Goal: Information Seeking & Learning: Check status

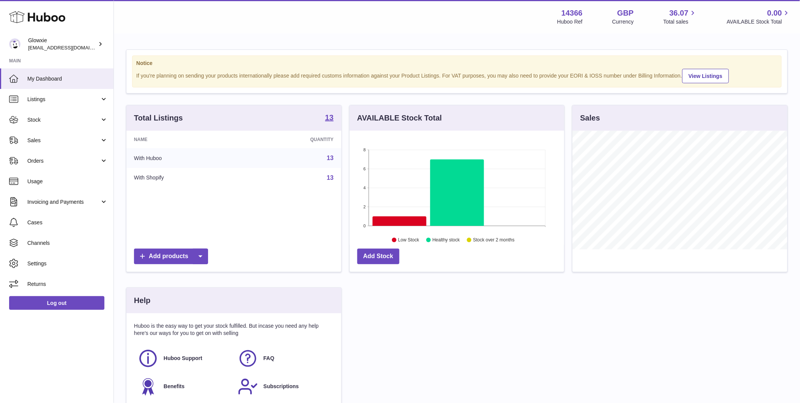
scroll to position [119, 215]
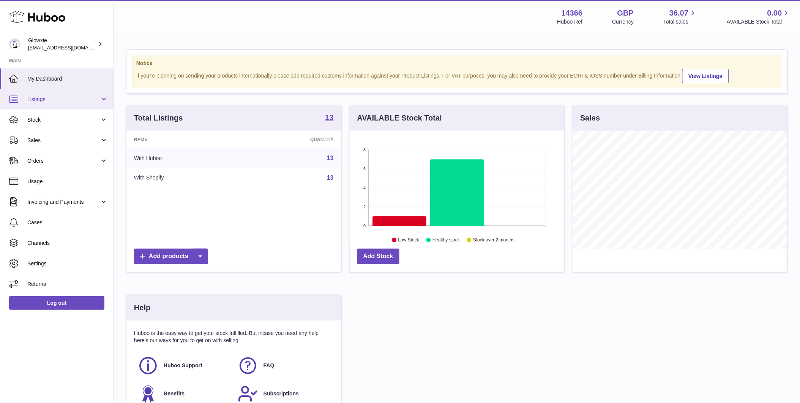
click at [87, 96] on span "Listings" at bounding box center [63, 99] width 73 height 7
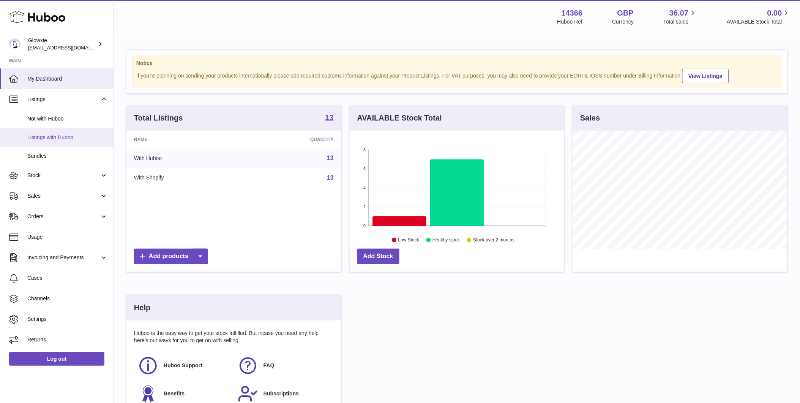
click at [75, 131] on link "Listings with Huboo" at bounding box center [57, 137] width 114 height 19
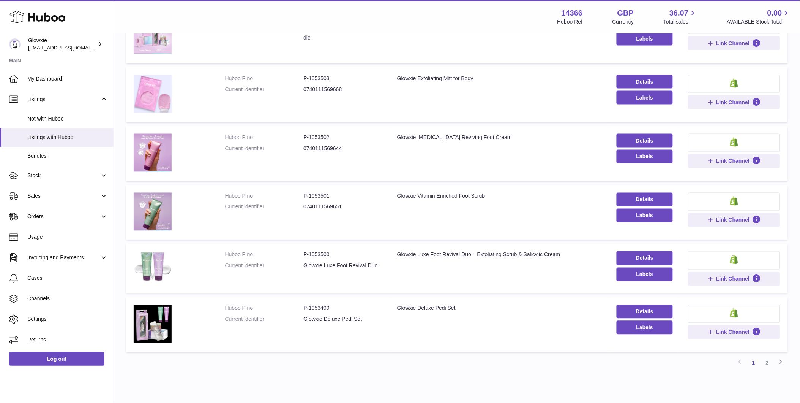
scroll to position [397, 0]
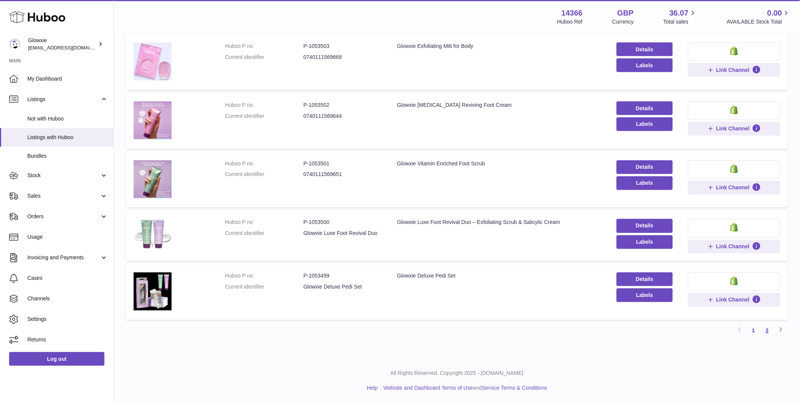
click at [770, 325] on link "2" at bounding box center [768, 331] width 14 height 14
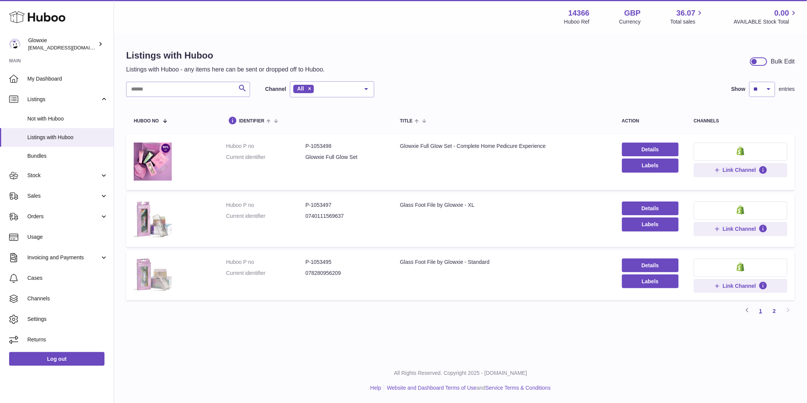
click at [756, 313] on link "1" at bounding box center [761, 311] width 14 height 14
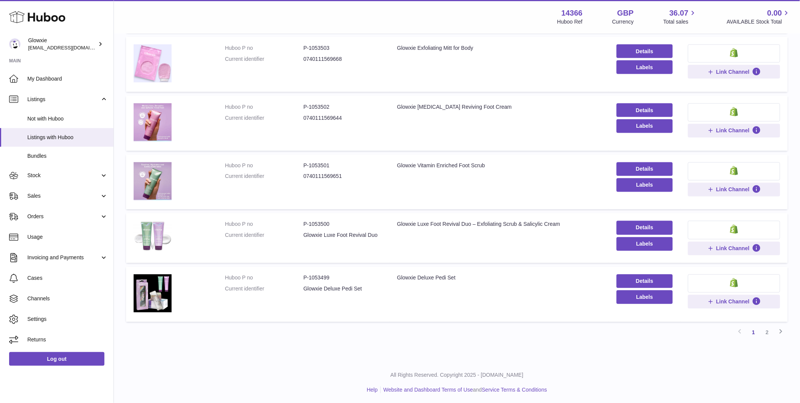
scroll to position [397, 0]
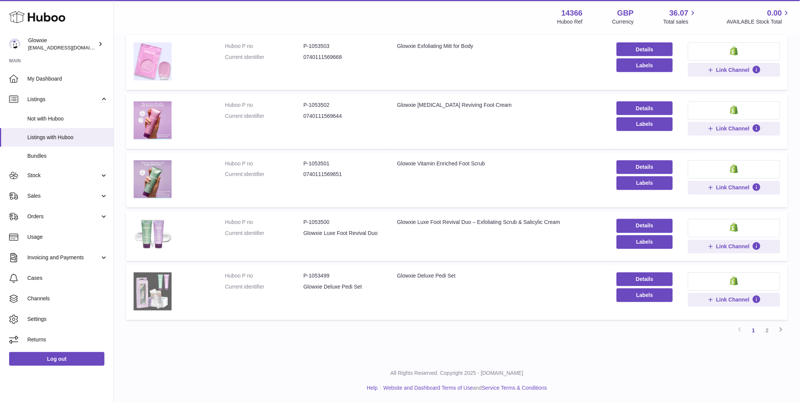
click at [160, 294] on img at bounding box center [153, 291] width 38 height 38
click at [768, 327] on link "2" at bounding box center [768, 331] width 14 height 14
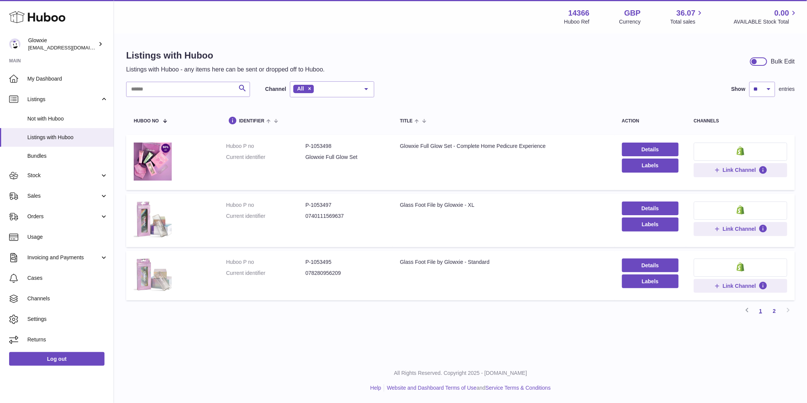
click at [759, 312] on link "1" at bounding box center [761, 311] width 14 height 14
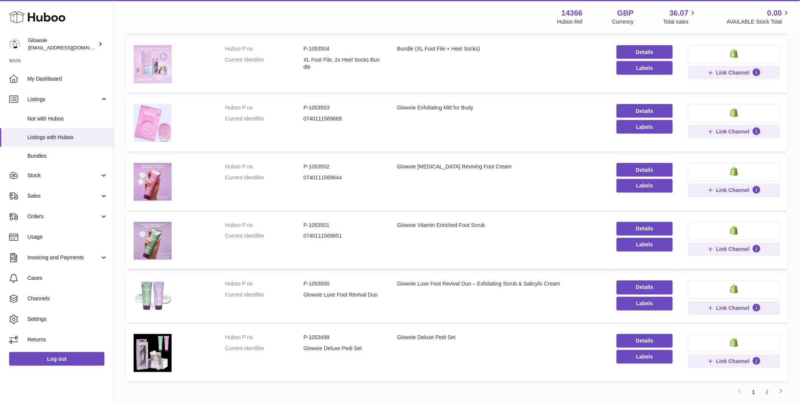
scroll to position [397, 0]
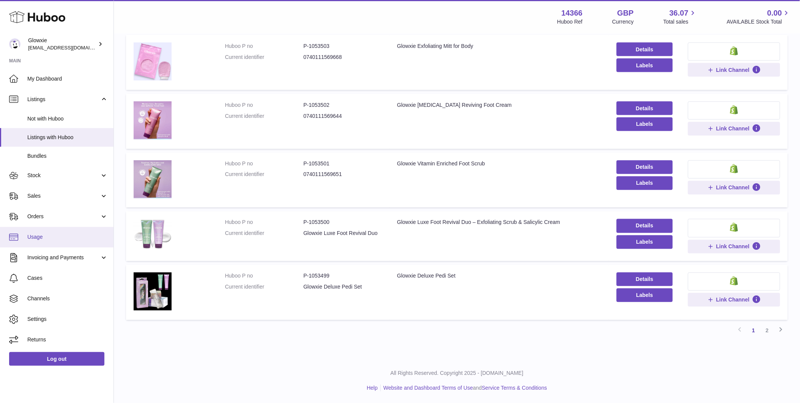
click at [32, 240] on span "Usage" at bounding box center [67, 236] width 81 height 7
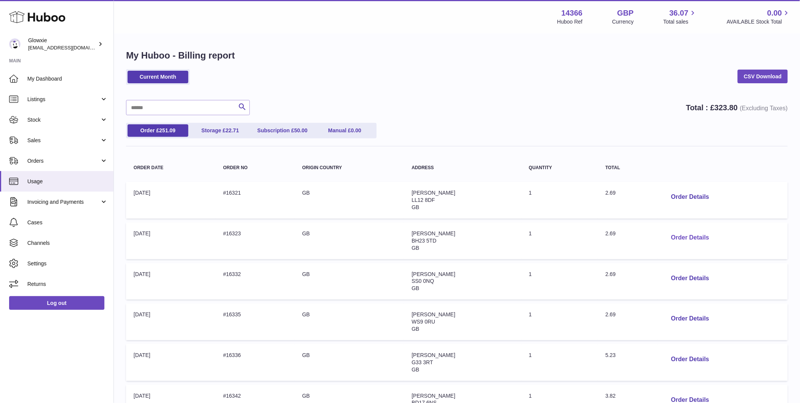
click at [686, 236] on button "Order Details" at bounding box center [691, 238] width 50 height 16
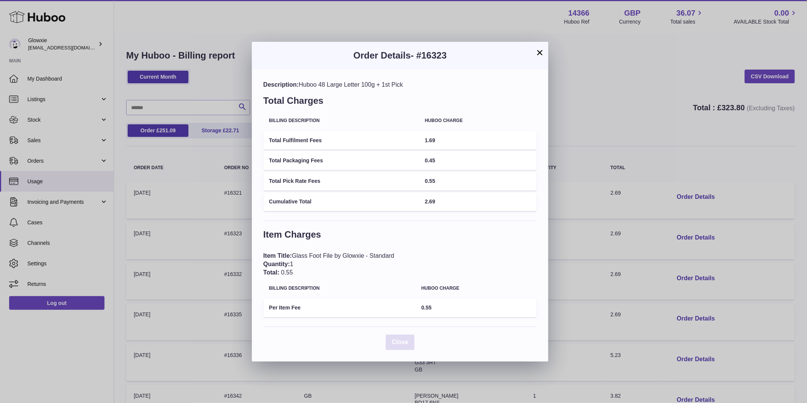
click at [405, 342] on span "Close" at bounding box center [400, 342] width 17 height 6
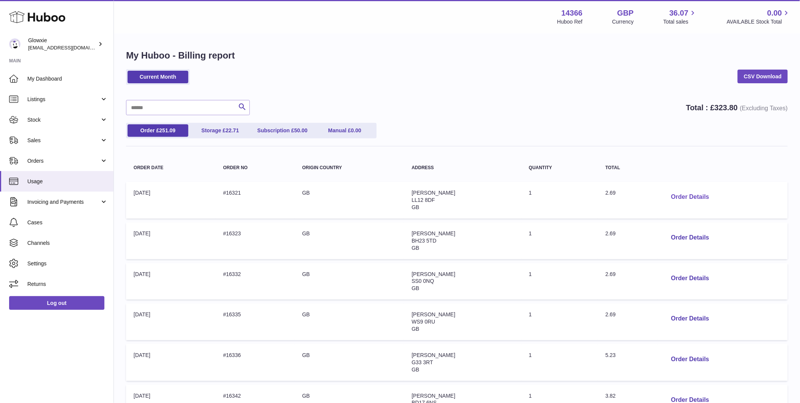
click at [687, 197] on button "Order Details" at bounding box center [691, 197] width 50 height 16
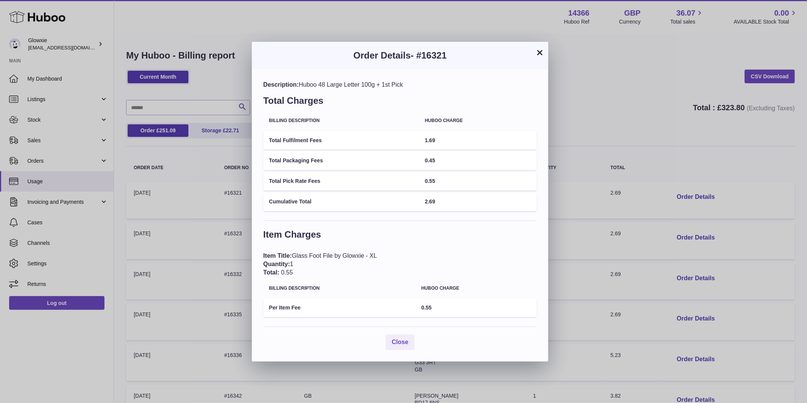
drag, startPoint x: 296, startPoint y: 254, endPoint x: 394, endPoint y: 254, distance: 98.0
click at [394, 254] on div "Item Title: Glass Foot File by Glowxie - XL Quantity: 1 Total: 0.55" at bounding box center [400, 264] width 274 height 25
drag, startPoint x: 446, startPoint y: 160, endPoint x: 420, endPoint y: 160, distance: 25.5
click at [420, 160] on td "0.45" at bounding box center [478, 160] width 118 height 19
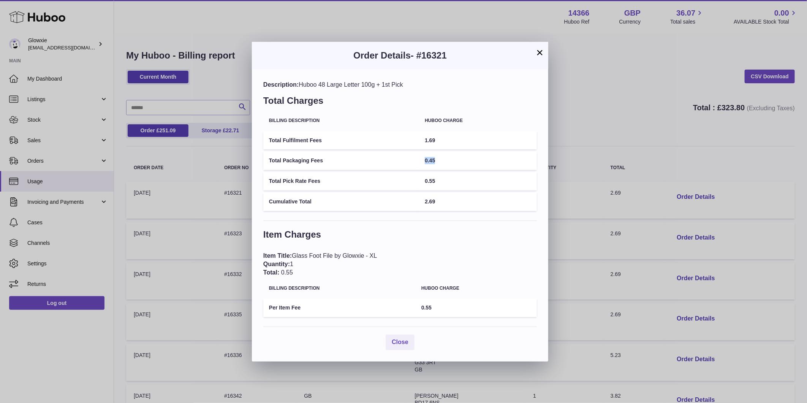
click at [536, 50] on button "×" at bounding box center [539, 52] width 9 height 9
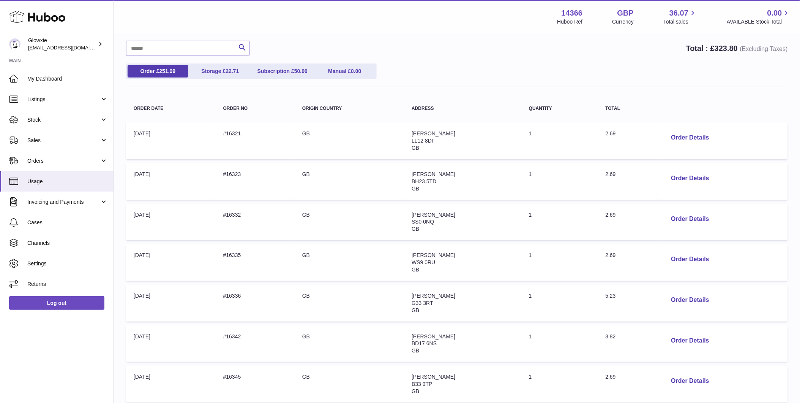
scroll to position [141, 0]
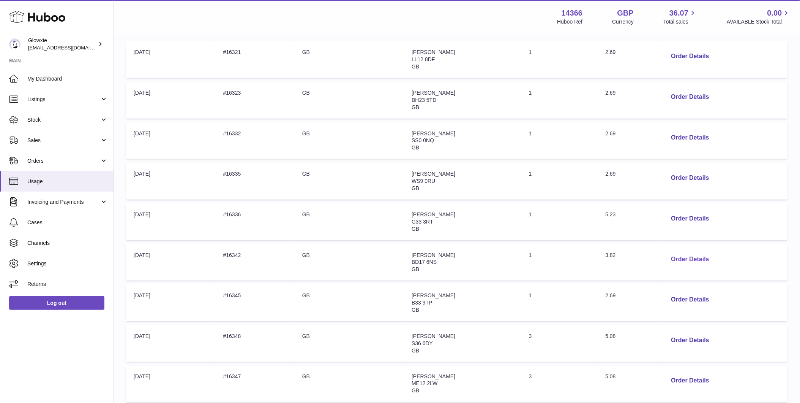
click at [707, 258] on button "Order Details" at bounding box center [691, 260] width 50 height 16
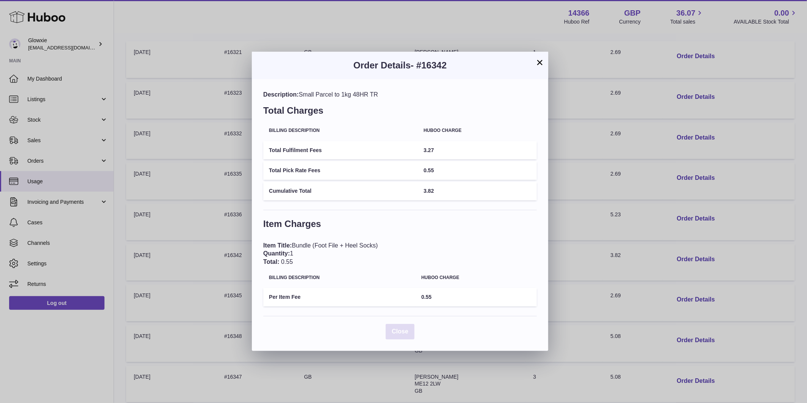
click at [397, 332] on span "Close" at bounding box center [400, 331] width 17 height 6
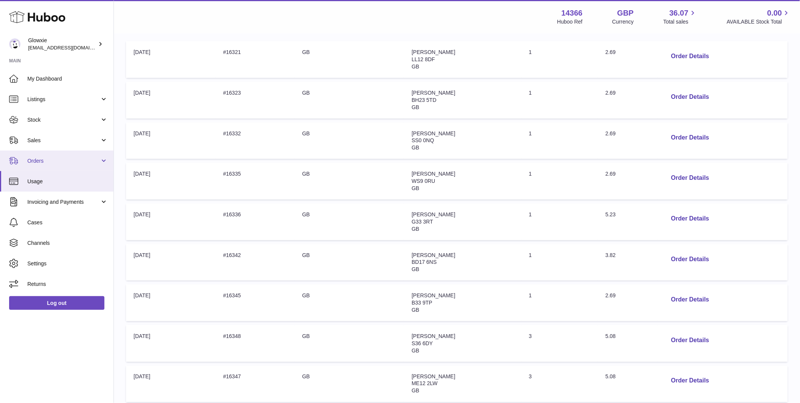
click at [55, 165] on link "Orders" at bounding box center [57, 160] width 114 height 21
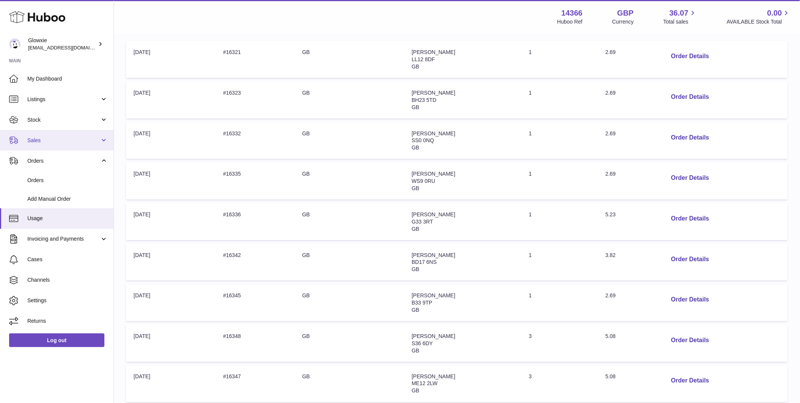
click at [63, 137] on span "Sales" at bounding box center [63, 140] width 73 height 7
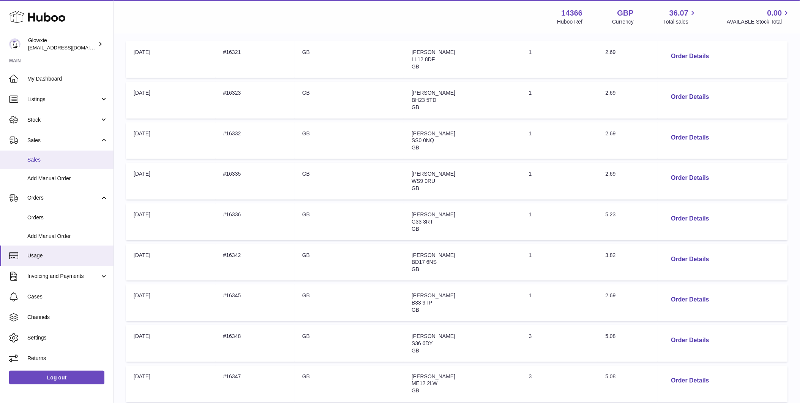
click at [62, 167] on link "Sales" at bounding box center [57, 159] width 114 height 19
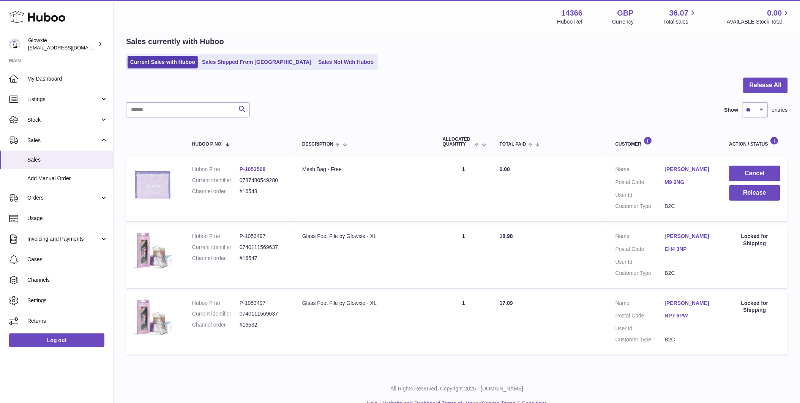
scroll to position [48, 0]
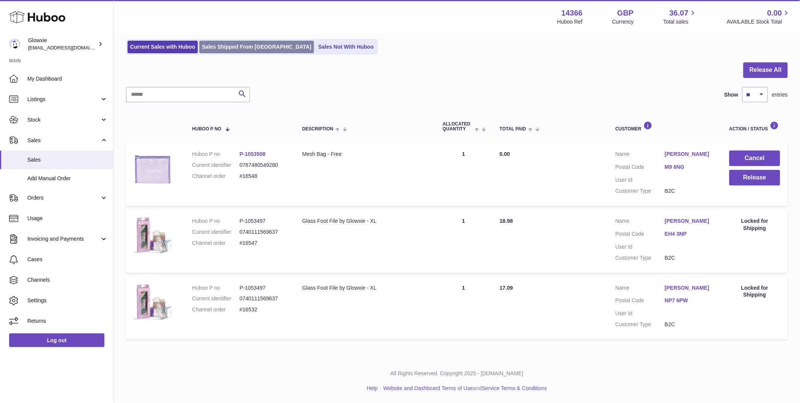
click at [234, 46] on link "Sales Shipped From Huboo" at bounding box center [256, 47] width 115 height 13
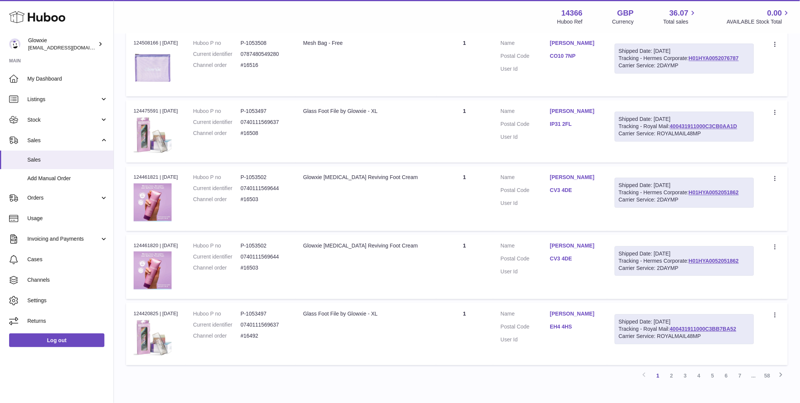
scroll to position [492, 0]
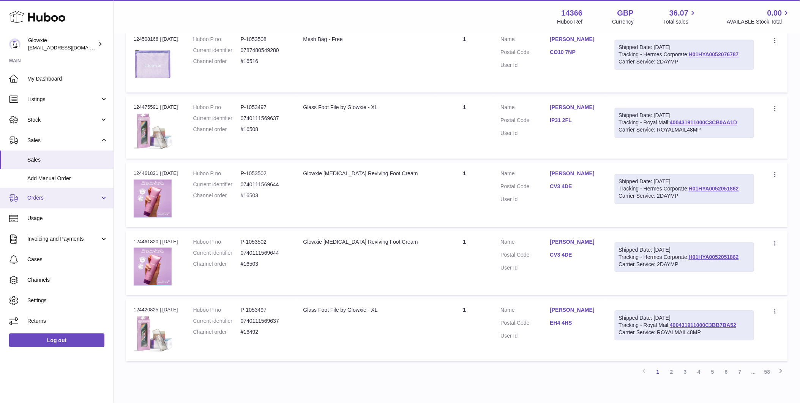
click at [65, 202] on link "Orders" at bounding box center [57, 198] width 114 height 21
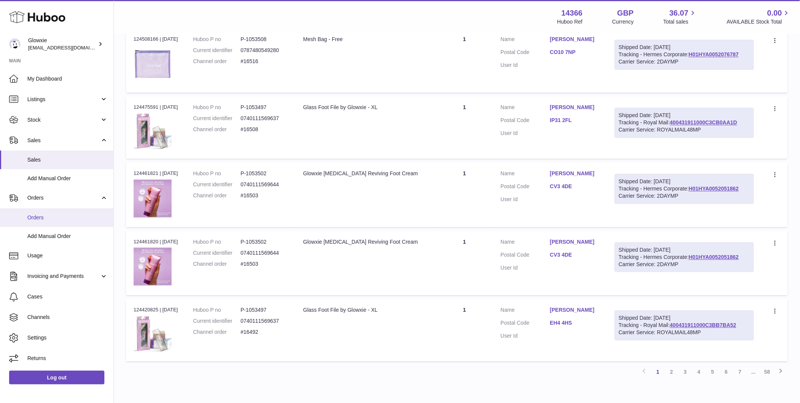
click at [67, 218] on span "Orders" at bounding box center [67, 217] width 81 height 7
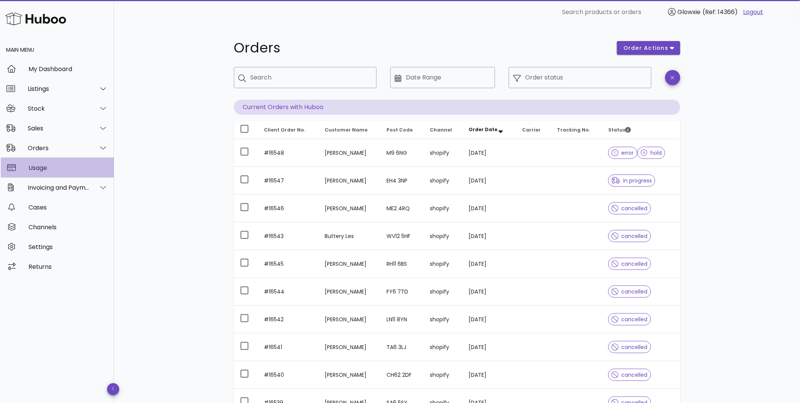
click at [71, 168] on div "Usage" at bounding box center [67, 167] width 79 height 7
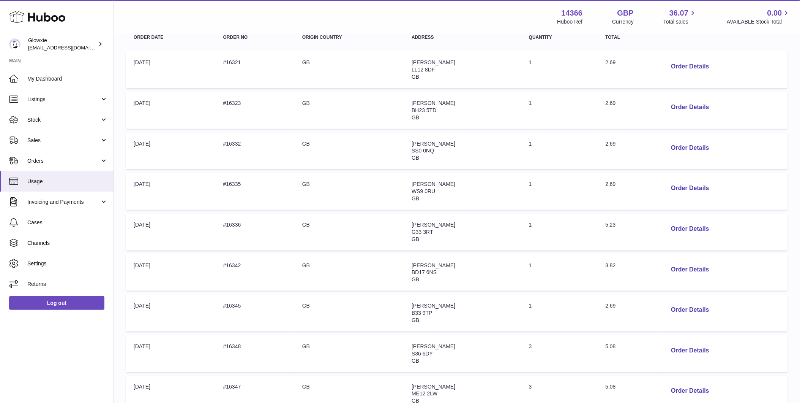
scroll to position [211, 0]
click at [704, 143] on button "Order Details" at bounding box center [691, 149] width 50 height 16
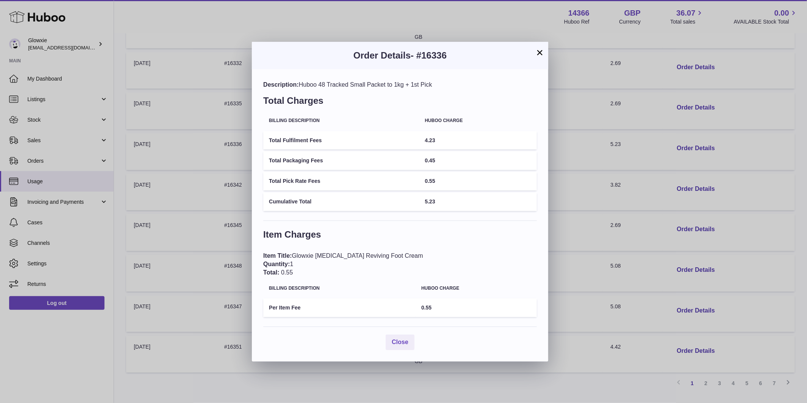
click at [538, 53] on button "×" at bounding box center [539, 52] width 9 height 9
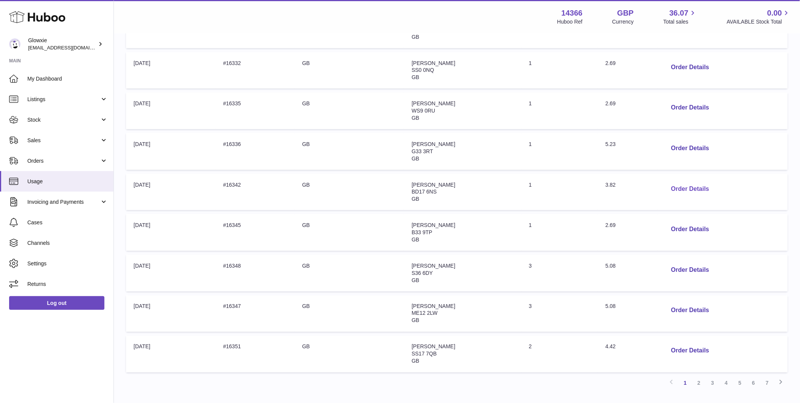
click at [683, 187] on button "Order Details" at bounding box center [691, 189] width 50 height 16
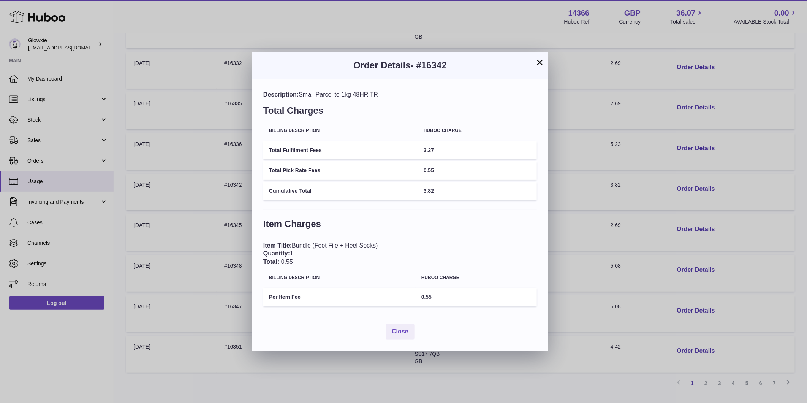
click at [536, 59] on button "×" at bounding box center [539, 62] width 9 height 9
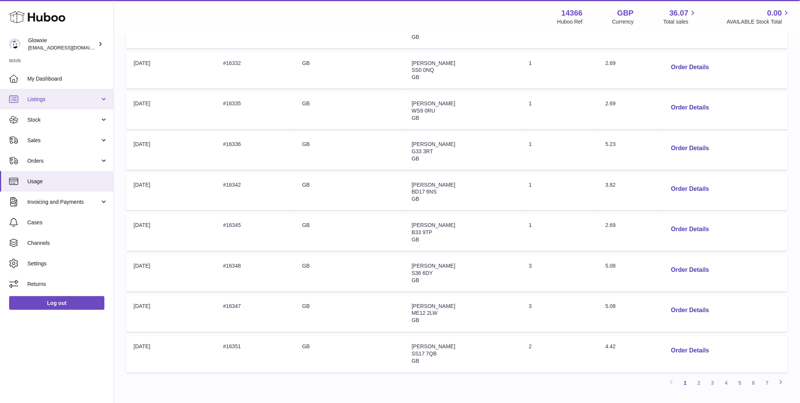
click at [36, 105] on link "Listings" at bounding box center [57, 99] width 114 height 21
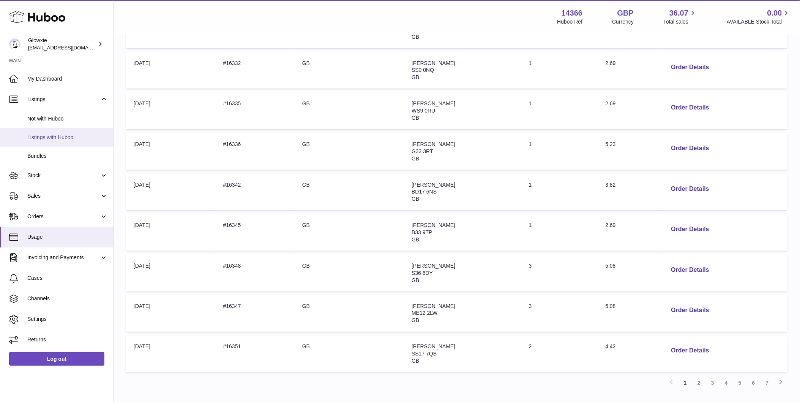
click at [71, 134] on span "Listings with Huboo" at bounding box center [67, 137] width 81 height 7
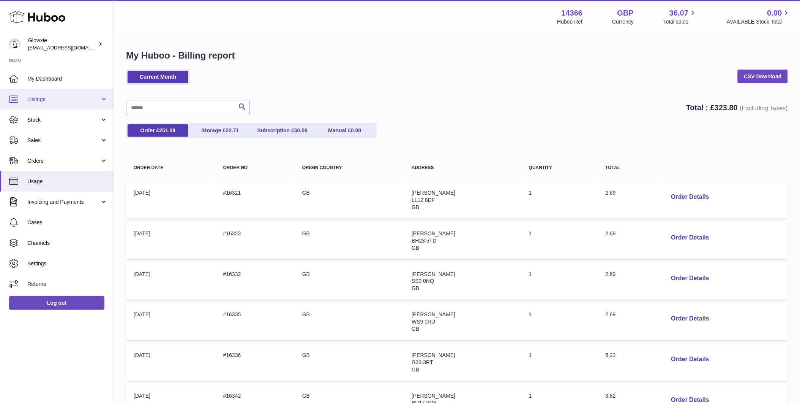
click at [61, 105] on link "Listings" at bounding box center [57, 99] width 114 height 21
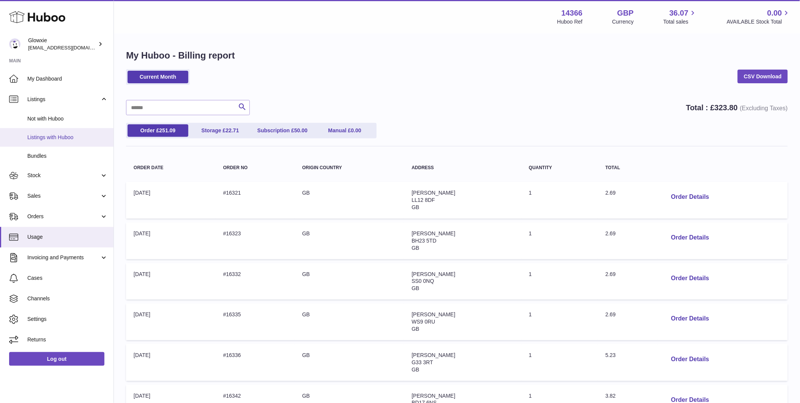
click at [61, 134] on span "Listings with Huboo" at bounding box center [67, 137] width 81 height 7
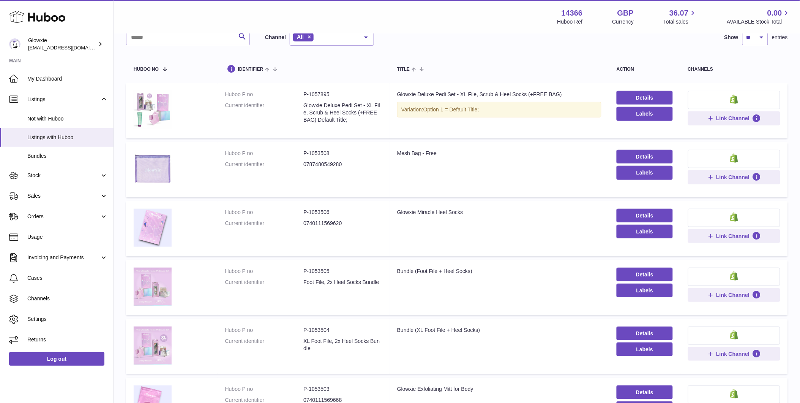
scroll to position [70, 0]
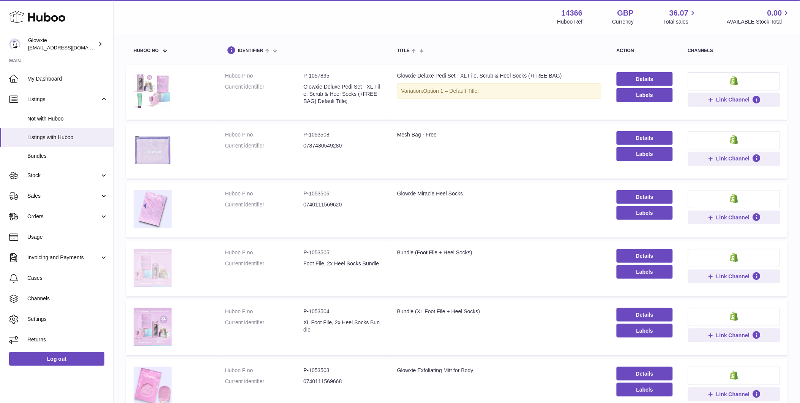
click at [149, 272] on img at bounding box center [153, 268] width 38 height 38
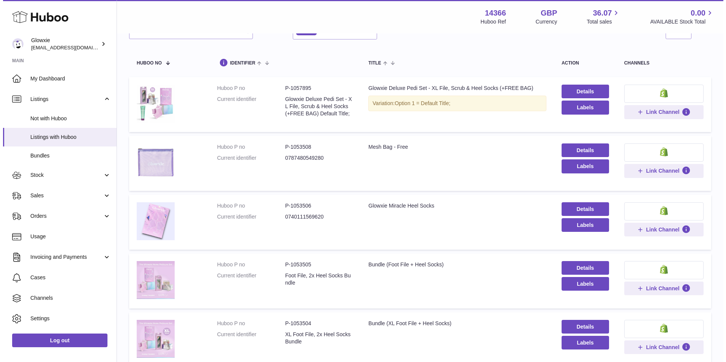
scroll to position [0, 0]
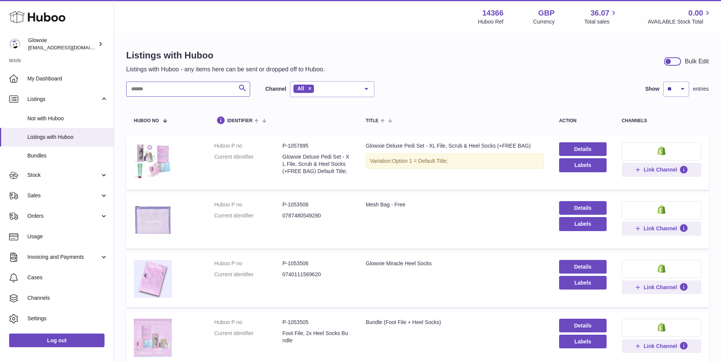
click at [221, 93] on input "text" at bounding box center [188, 89] width 124 height 15
paste input "*******"
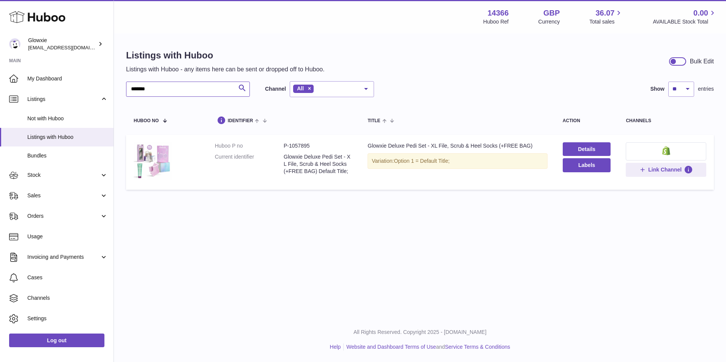
type input "*******"
click at [568, 149] on link "Details" at bounding box center [587, 149] width 48 height 14
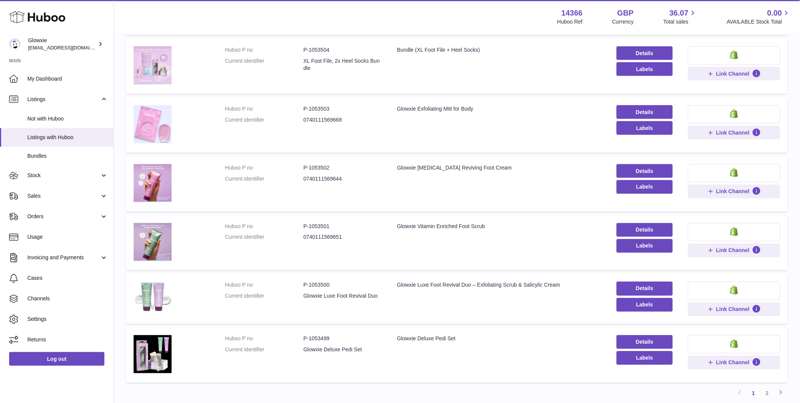
scroll to position [351, 0]
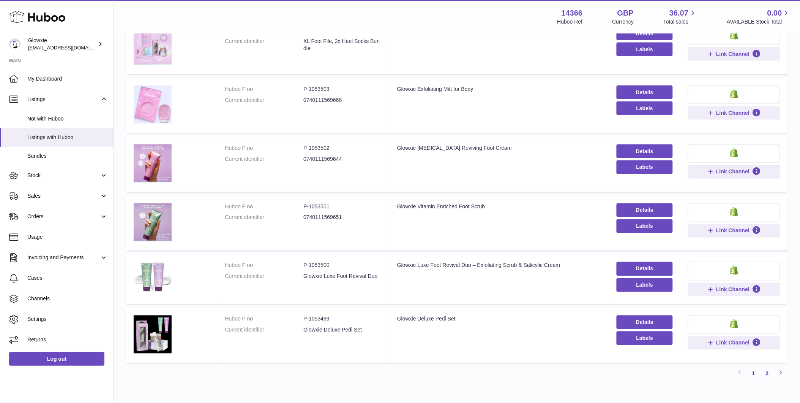
click at [766, 376] on link "2" at bounding box center [768, 374] width 14 height 14
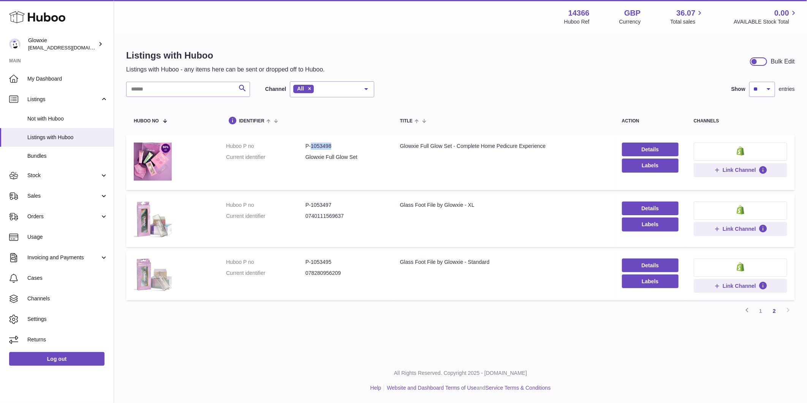
drag, startPoint x: 332, startPoint y: 146, endPoint x: 310, endPoint y: 149, distance: 21.8
click at [310, 149] on dd "P-1053498" at bounding box center [344, 145] width 79 height 7
copy dd "1053498"
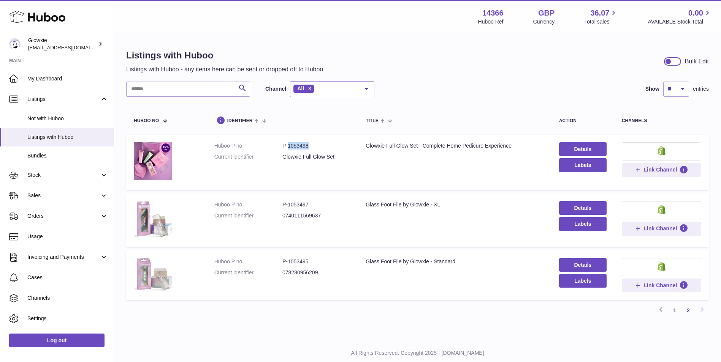
click at [335, 145] on dd "P-1053498" at bounding box center [316, 145] width 68 height 7
drag, startPoint x: 306, startPoint y: 148, endPoint x: 288, endPoint y: 147, distance: 17.5
click at [288, 147] on dd "P-1053498" at bounding box center [316, 145] width 68 height 7
copy dd "1053498"
drag, startPoint x: 514, startPoint y: 145, endPoint x: 351, endPoint y: 153, distance: 163.6
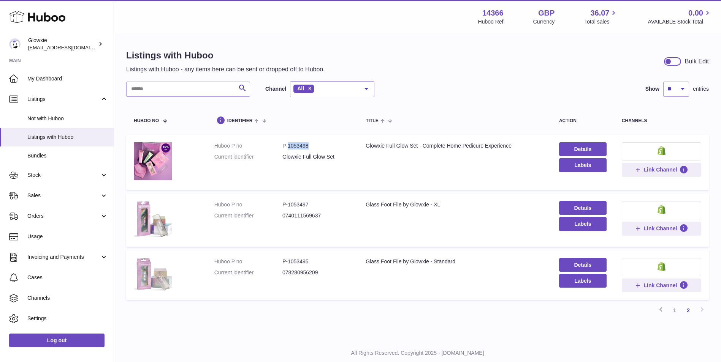
click at [351, 153] on tr "Huboo P no P-1053498 Current identifier Glowxie Full Glow Set Title Glowxie Ful…" at bounding box center [417, 162] width 582 height 55
copy tr "Title Glowxie Full Glow Set - Complete Home Pedicure Experience"
drag, startPoint x: 307, startPoint y: 145, endPoint x: 287, endPoint y: 150, distance: 20.6
click at [287, 150] on dd "P-1053498" at bounding box center [316, 145] width 68 height 7
copy dd "1053498"
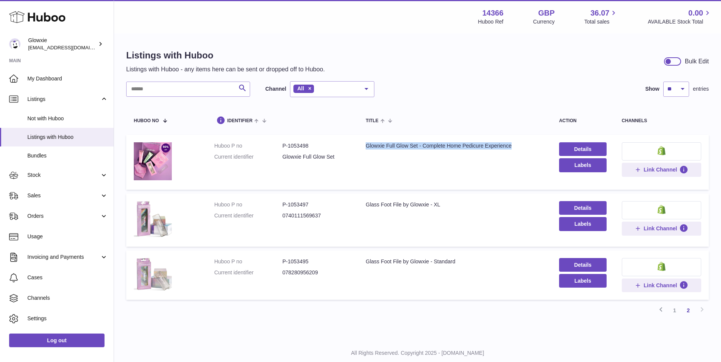
drag, startPoint x: 520, startPoint y: 141, endPoint x: 367, endPoint y: 143, distance: 152.7
click at [367, 143] on td "Title Glowxie Full Glow Set - Complete Home Pedicure Experience" at bounding box center [454, 162] width 193 height 55
copy div "Glowxie Full Glow Set - Complete Home Pedicure Experience"
click at [490, 90] on div "Search Channel All All eBay Amazon Shopify Woocommerce Etsy No elements found. …" at bounding box center [417, 89] width 582 height 16
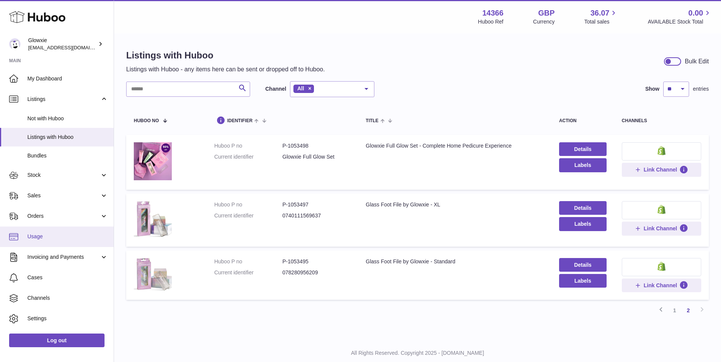
click at [65, 235] on span "Usage" at bounding box center [67, 236] width 81 height 7
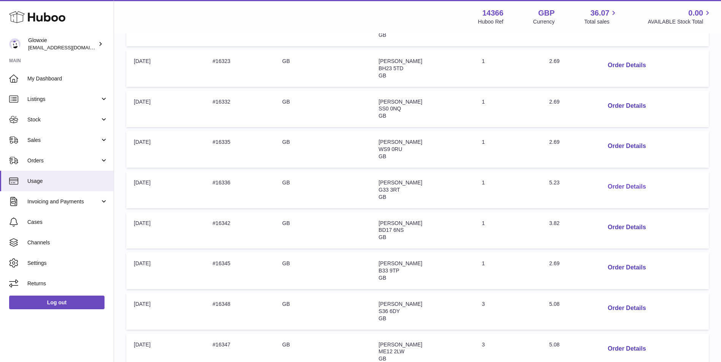
scroll to position [190, 0]
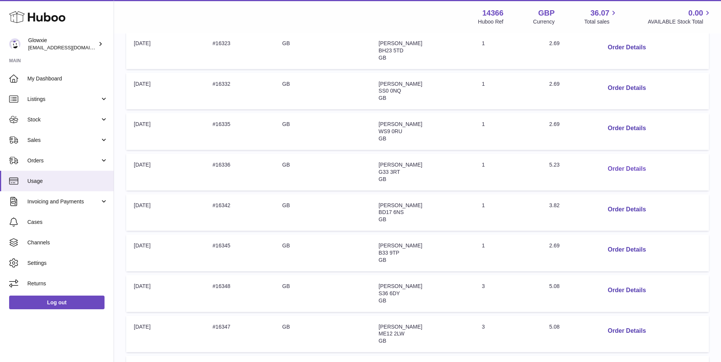
click at [631, 165] on button "Order Details" at bounding box center [626, 169] width 50 height 16
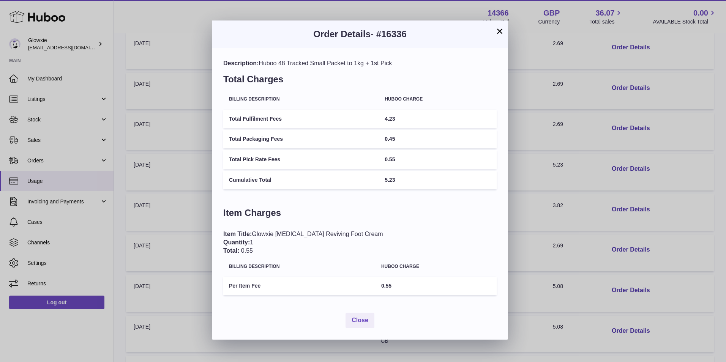
click at [496, 32] on button "×" at bounding box center [499, 31] width 9 height 9
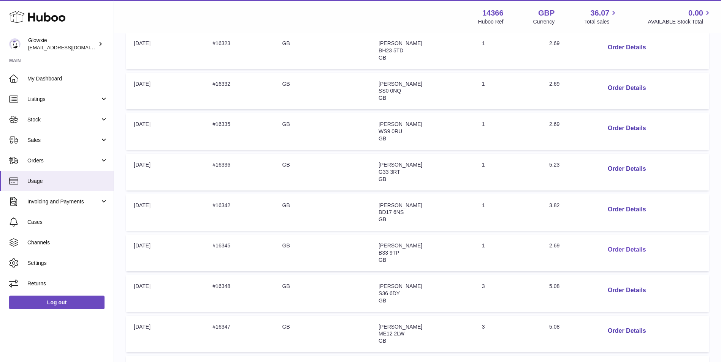
click at [626, 250] on button "Order Details" at bounding box center [626, 250] width 50 height 16
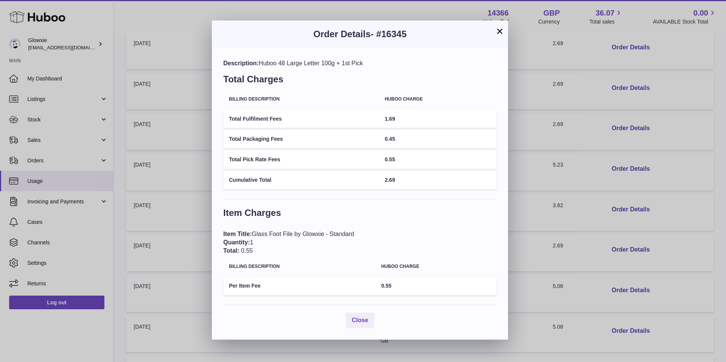
click at [500, 34] on button "×" at bounding box center [499, 31] width 9 height 9
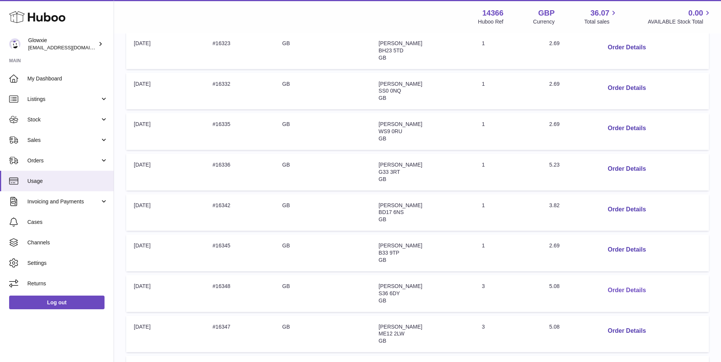
click at [618, 293] on button "Order Details" at bounding box center [626, 291] width 50 height 16
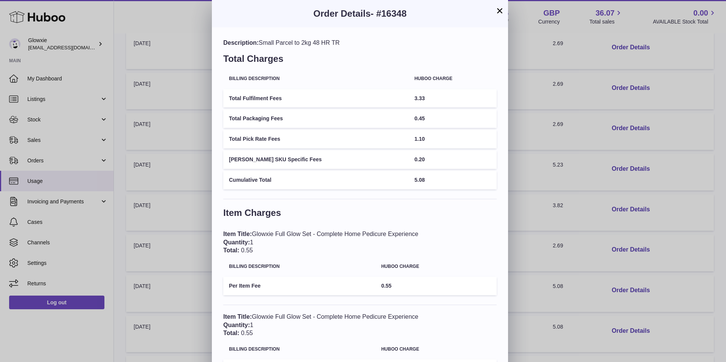
click at [499, 11] on button "×" at bounding box center [499, 10] width 9 height 9
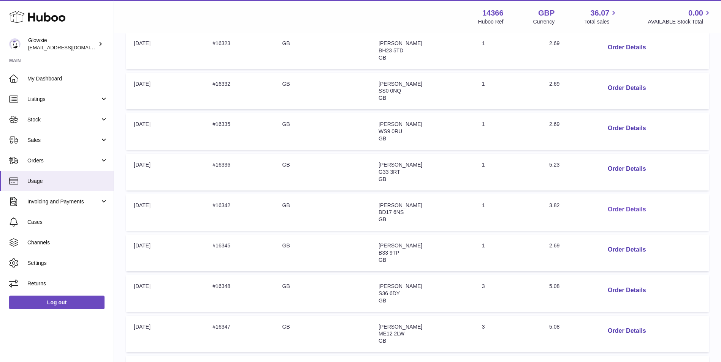
click at [631, 210] on button "Order Details" at bounding box center [626, 210] width 50 height 16
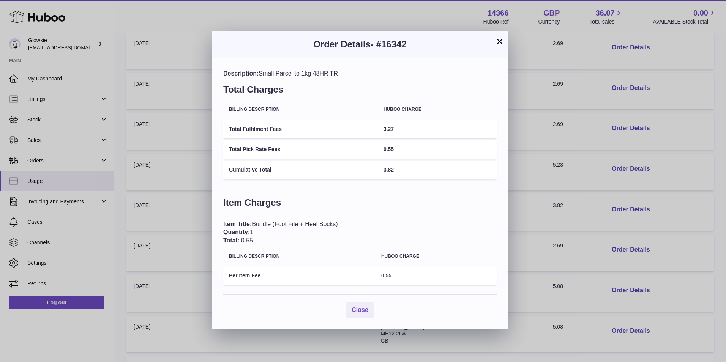
click at [499, 39] on button "×" at bounding box center [499, 41] width 9 height 9
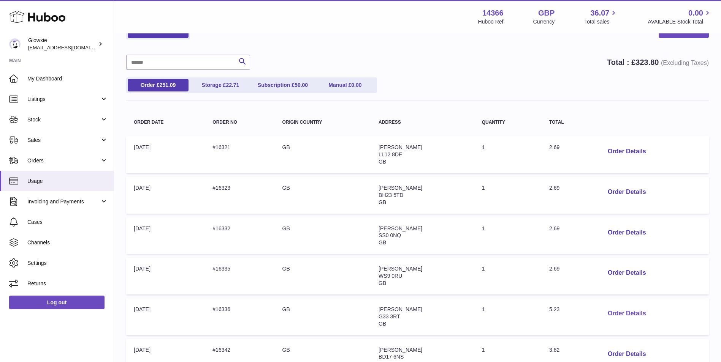
scroll to position [63, 0]
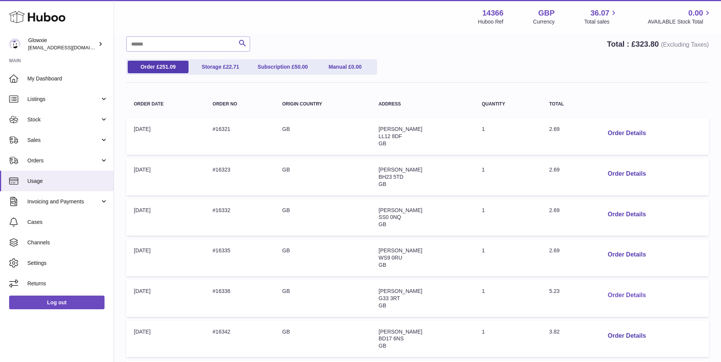
click at [627, 297] on button "Order Details" at bounding box center [626, 296] width 50 height 16
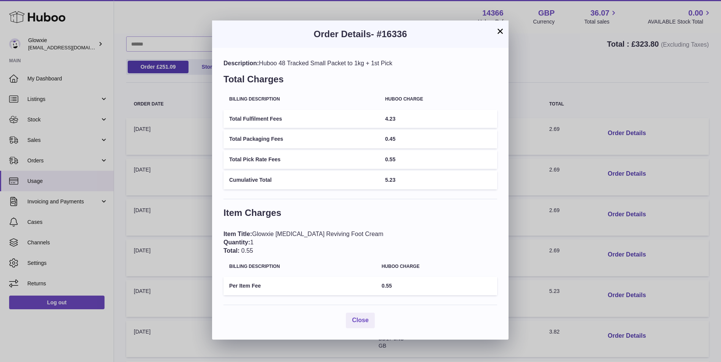
click at [590, 281] on div "× Order Details - #16336 Description: Huboo 48 Tracked Small Packet to 1kg + 1s…" at bounding box center [360, 181] width 721 height 362
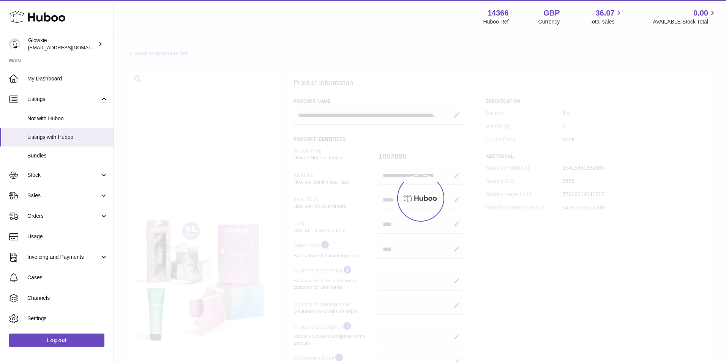
select select
select select "****"
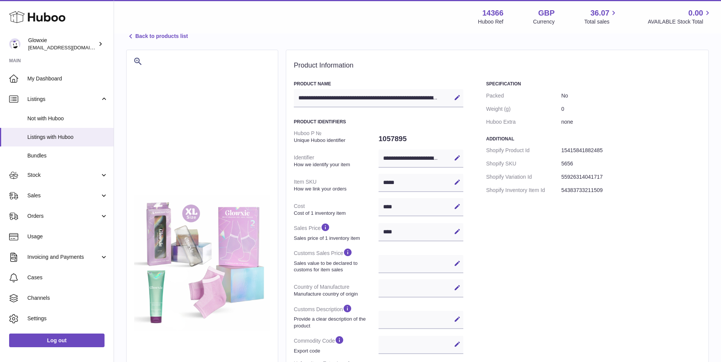
scroll to position [207, 0]
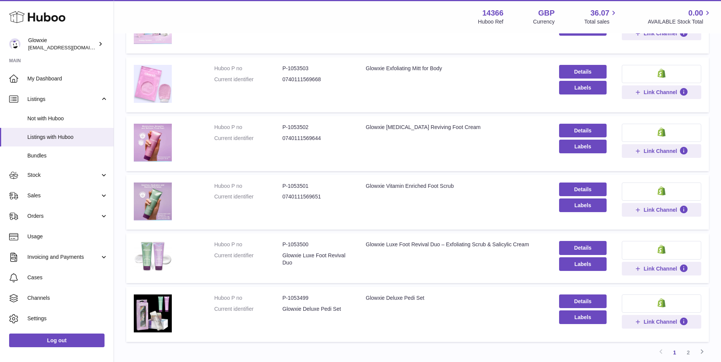
scroll to position [435, 0]
